Goal: Information Seeking & Learning: Learn about a topic

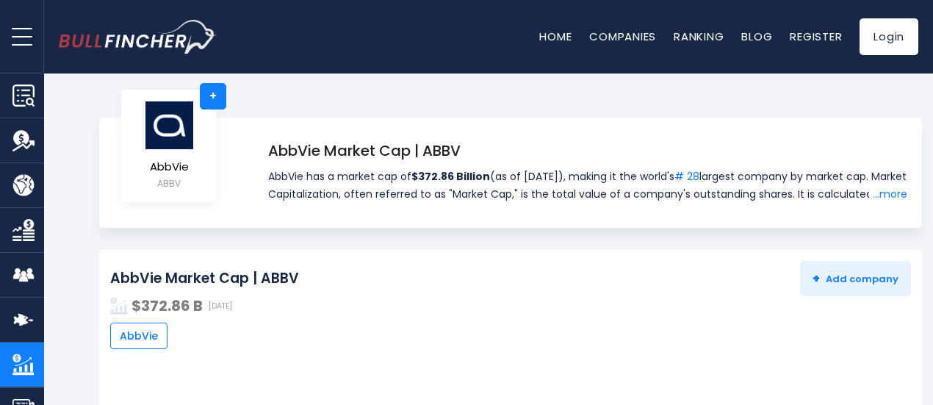
scroll to position [18, 0]
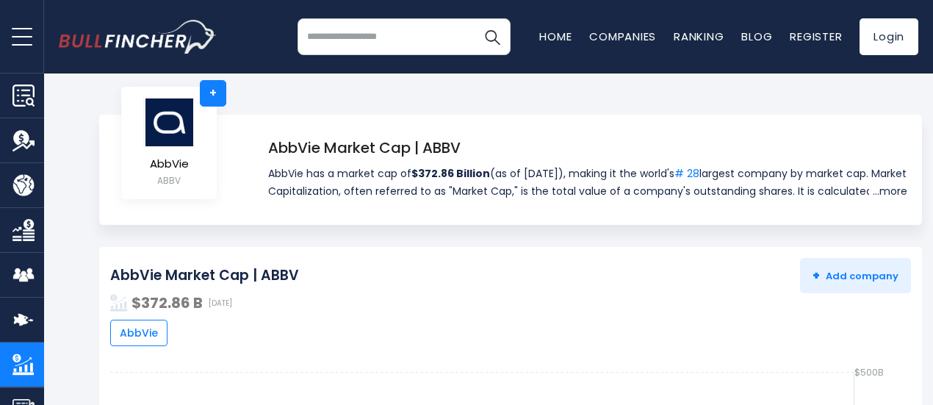
click at [903, 197] on link "...more" at bounding box center [889, 191] width 38 height 18
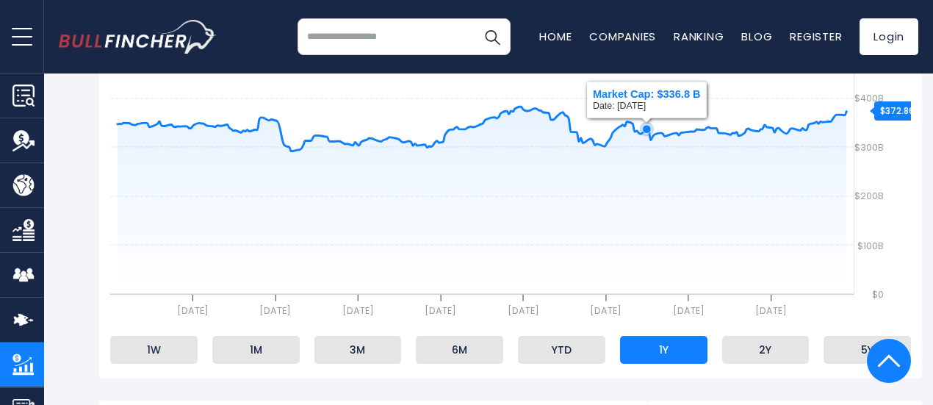
scroll to position [493, 0]
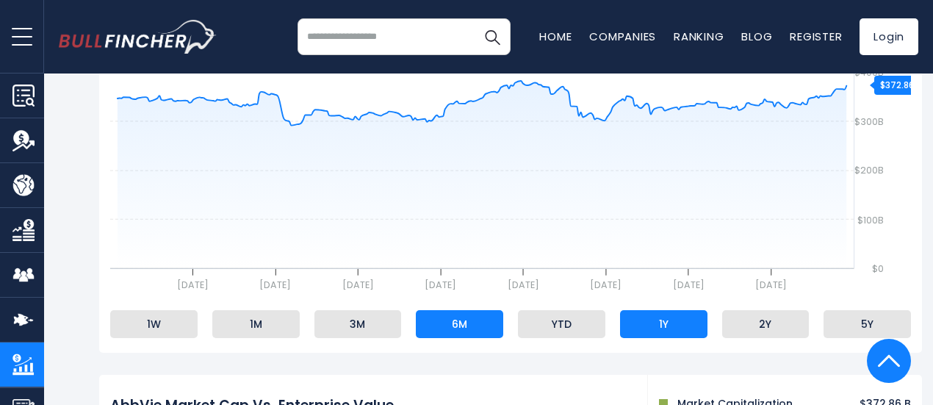
click at [439, 338] on li "6M" at bounding box center [459, 324] width 87 height 28
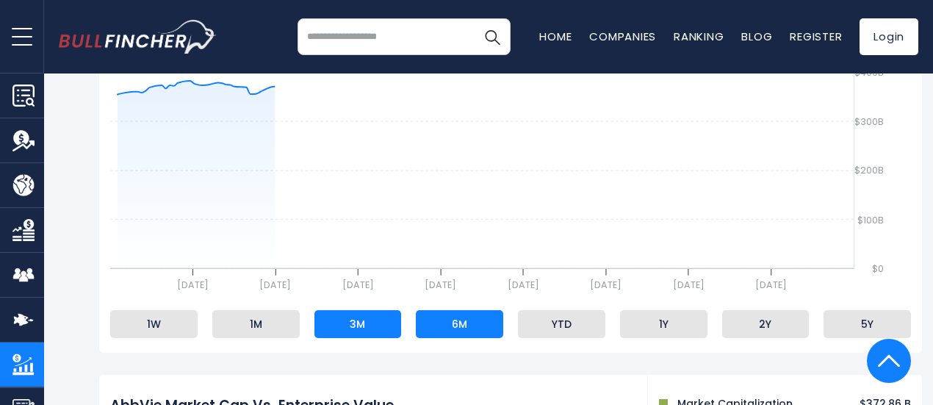
click at [351, 337] on li "3M" at bounding box center [358, 324] width 87 height 28
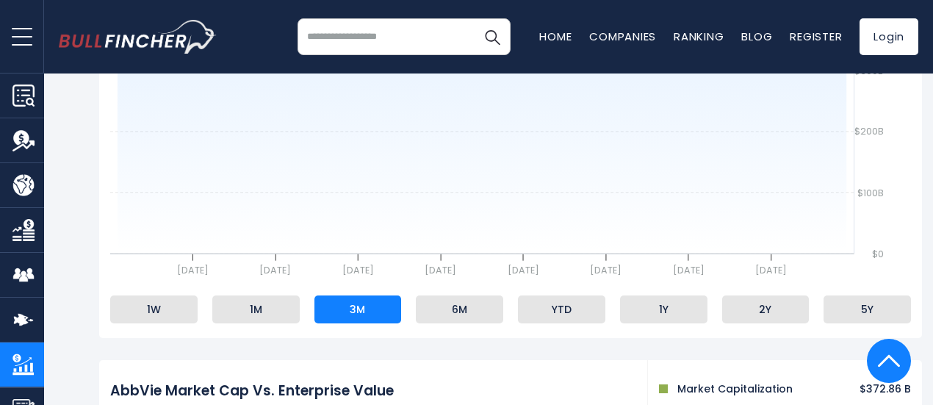
scroll to position [509, 0]
click at [900, 320] on li "5Y" at bounding box center [867, 309] width 87 height 28
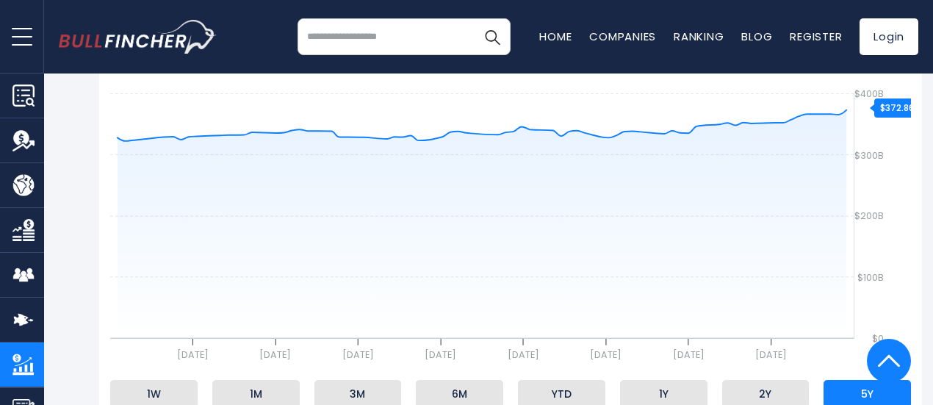
scroll to position [426, 0]
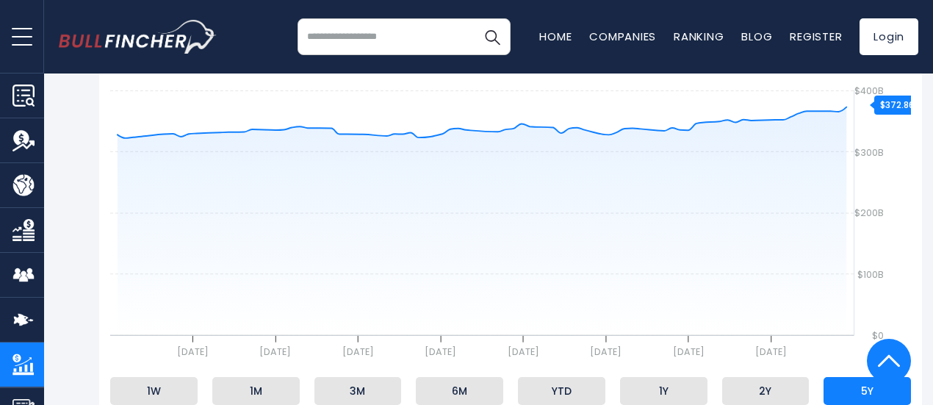
click at [882, 358] on img at bounding box center [889, 361] width 22 height 44
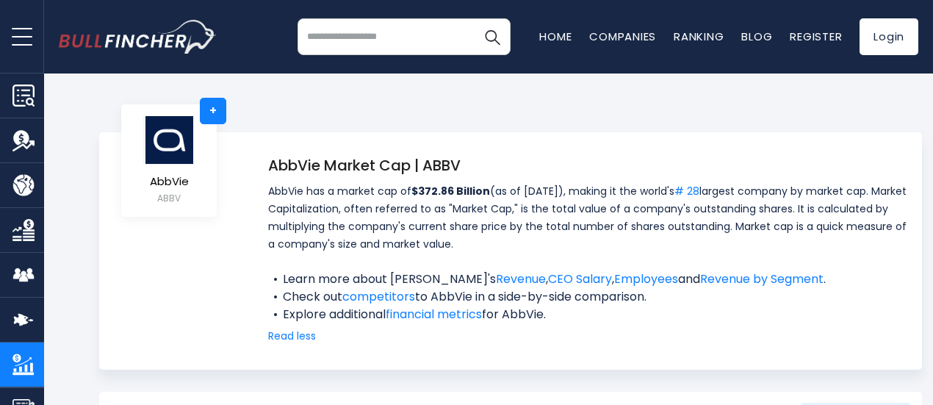
scroll to position [0, 0]
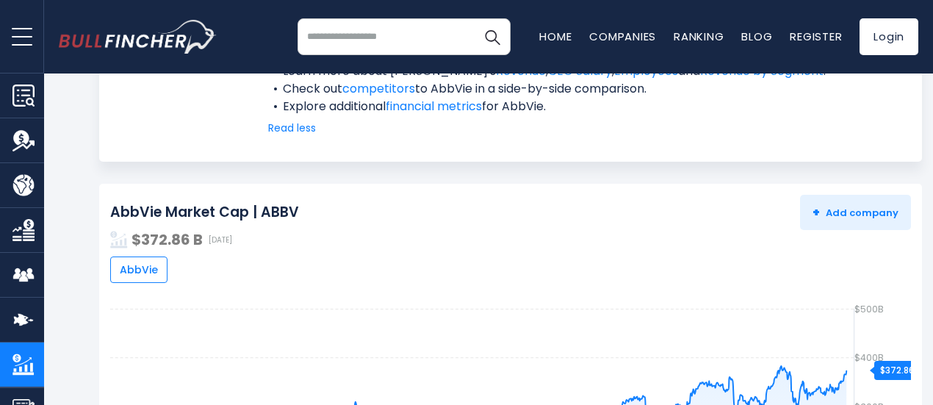
drag, startPoint x: 882, startPoint y: 358, endPoint x: 534, endPoint y: 361, distance: 348.4
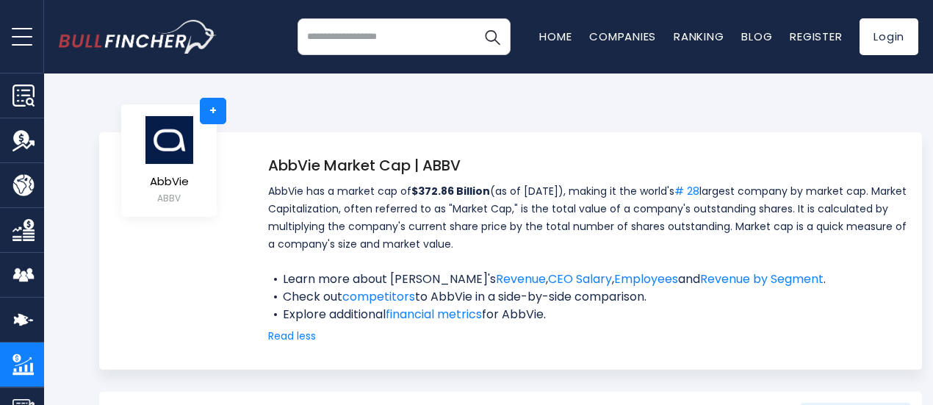
click at [781, 204] on span "AbbVie has a market cap of $372.86 Billion (as of [DATE]), making it the world'…" at bounding box center [587, 226] width 639 height 88
